Goal: Transaction & Acquisition: Purchase product/service

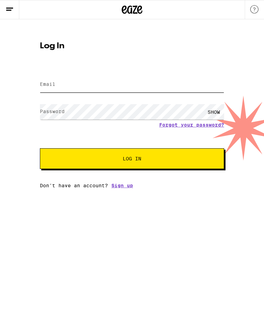
type input "[EMAIL_ADDRESS][DOMAIN_NAME]"
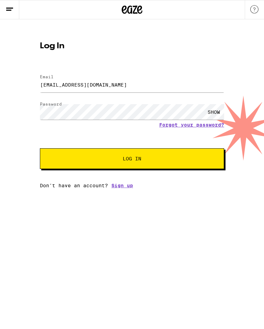
click at [132, 159] on button "Log In" at bounding box center [132, 158] width 185 height 21
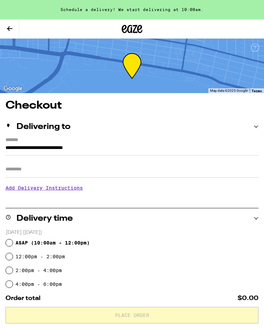
click at [14, 27] on button at bounding box center [9, 29] width 19 height 19
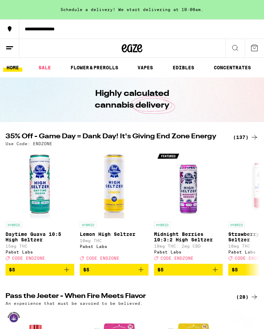
click at [90, 71] on link "FLOWER & PREROLLS" at bounding box center [94, 67] width 55 height 8
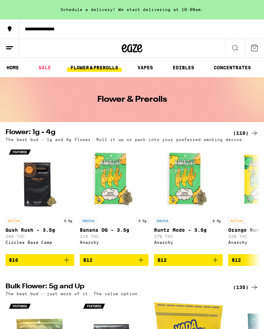
click at [246, 135] on div "(110)" at bounding box center [245, 133] width 25 height 8
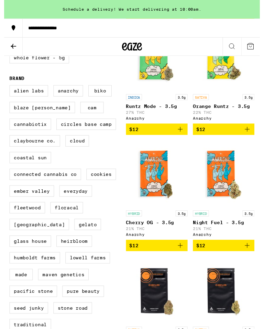
scroll to position [242, 0]
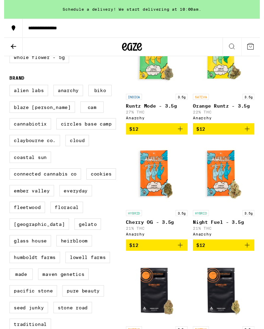
click at [36, 134] on label "Cannabiotix" at bounding box center [27, 128] width 43 height 12
click at [7, 89] on input "Cannabiotix" at bounding box center [7, 89] width 0 height 0
checkbox input "true"
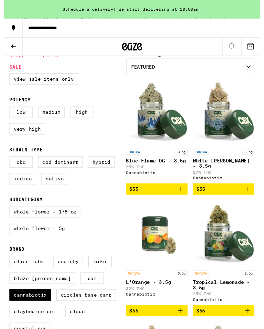
scroll to position [67, 0]
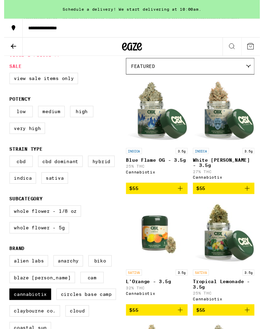
click at [183, 198] on icon "Add to bag" at bounding box center [182, 194] width 8 height 8
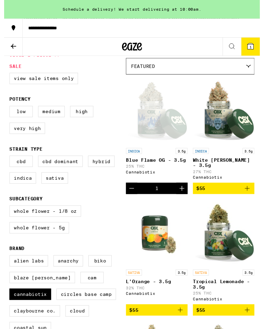
scroll to position [67, 0]
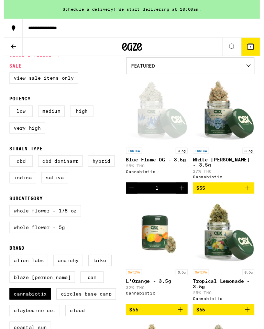
click at [253, 197] on icon "Add to bag" at bounding box center [251, 194] width 8 height 8
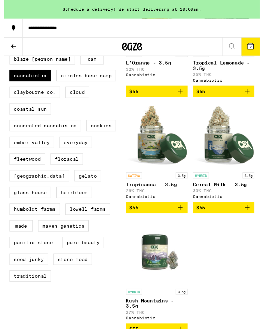
scroll to position [293, 0]
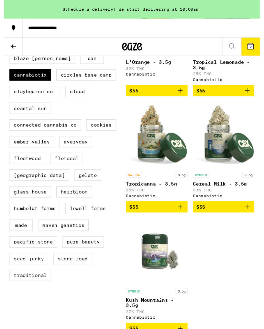
click at [253, 218] on icon "Add to bag" at bounding box center [251, 213] width 8 height 8
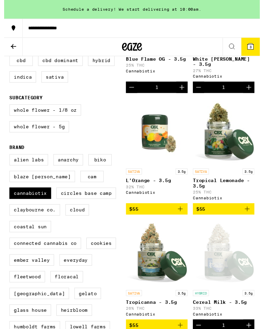
scroll to position [171, 0]
click at [182, 220] on icon "Add to bag" at bounding box center [182, 215] width 8 height 8
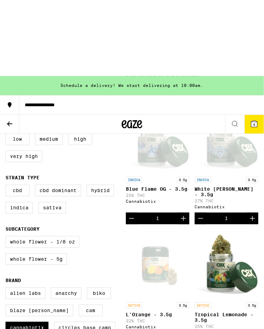
scroll to position [0, 0]
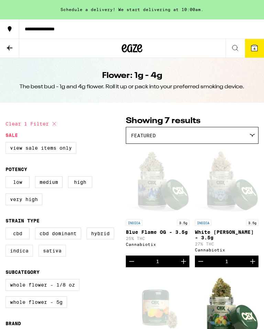
click at [259, 50] on icon at bounding box center [255, 48] width 8 height 8
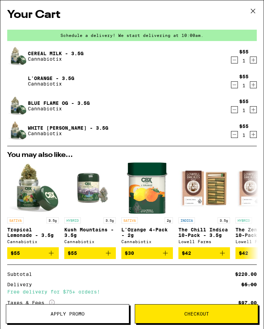
click at [198, 313] on span "Checkout" at bounding box center [197, 313] width 25 height 5
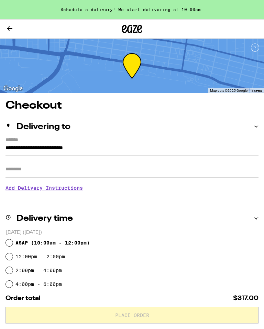
click at [216, 171] on input "Apt/Suite" at bounding box center [132, 169] width 253 height 17
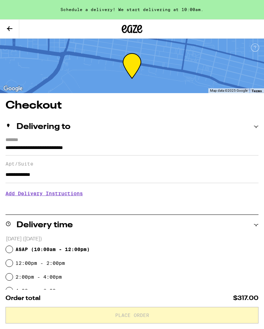
type input "**********"
click at [46, 201] on h3 "Add Delivery Instructions" at bounding box center [132, 193] width 253 height 16
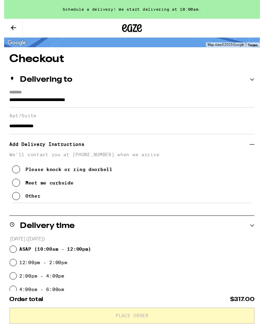
scroll to position [45, 0]
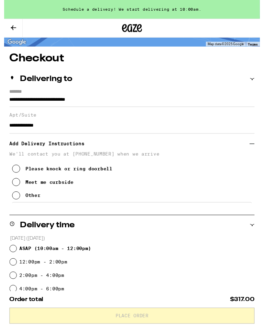
click at [13, 206] on icon at bounding box center [12, 201] width 8 height 8
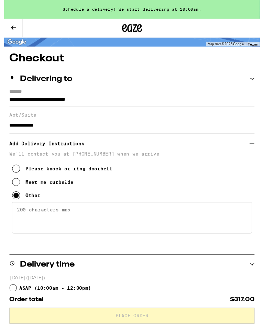
click at [20, 221] on textarea "Enter any other delivery instructions you want driver to know" at bounding box center [132, 224] width 249 height 32
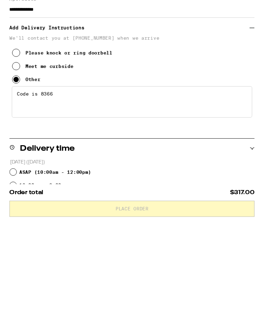
type textarea "Code is 8366"
click at [9, 284] on input "ASAP ( 10:00am - 12:00pm )" at bounding box center [9, 287] width 7 height 7
radio input "true"
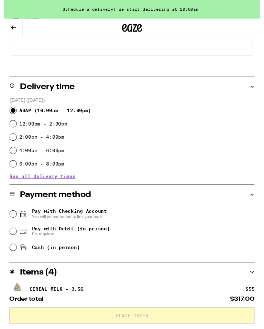
click at [7, 219] on input "Pay with Checking Account You will be redirected to link your bank" at bounding box center [9, 220] width 7 height 7
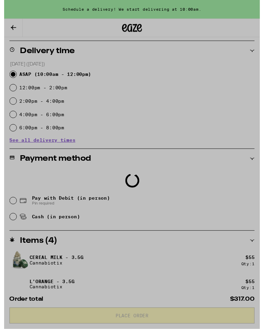
scroll to position [266, 0]
click at [8, 208] on div at bounding box center [132, 169] width 264 height 339
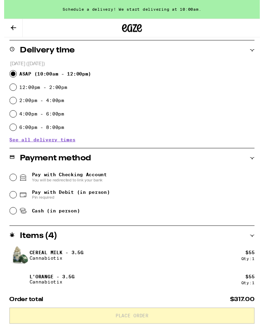
click at [11, 203] on input "Pay with Debit (in person) Pin required" at bounding box center [9, 200] width 7 height 7
radio input "true"
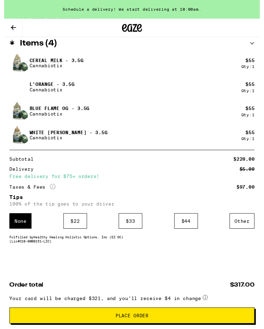
scroll to position [469, 0]
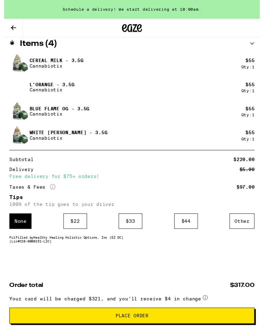
click at [75, 227] on div "$ 22" at bounding box center [73, 228] width 24 height 16
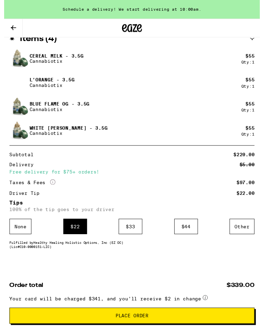
click at [217, 324] on span "Place Order" at bounding box center [132, 325] width 242 height 5
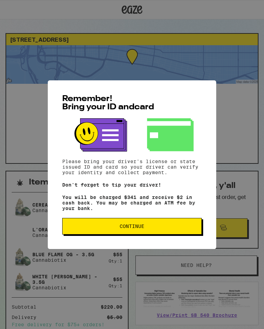
click at [173, 228] on span "Continue" at bounding box center [132, 225] width 128 height 5
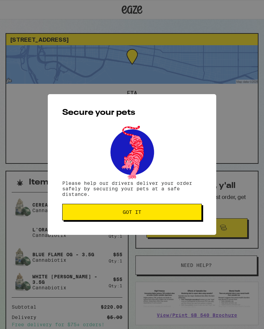
click at [174, 214] on span "Got it" at bounding box center [132, 211] width 128 height 5
